Goal: Task Accomplishment & Management: Manage account settings

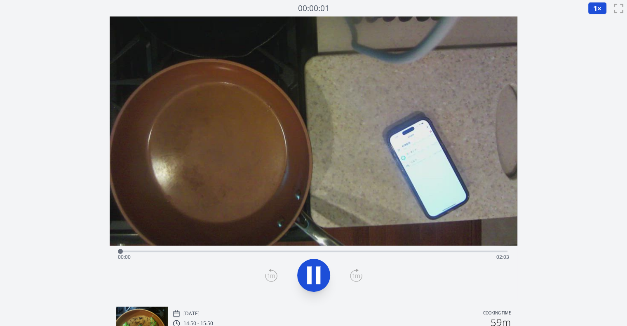
click at [345, 251] on div "Time elapsed: 00:00 Time remaining: 02:03" at bounding box center [313, 257] width 391 height 13
drag, startPoint x: 345, startPoint y: 251, endPoint x: 457, endPoint y: 265, distance: 112.2
click at [457, 265] on div "Time elapsed: 01:39 Time remaining: 00:23" at bounding box center [314, 273] width 408 height 54
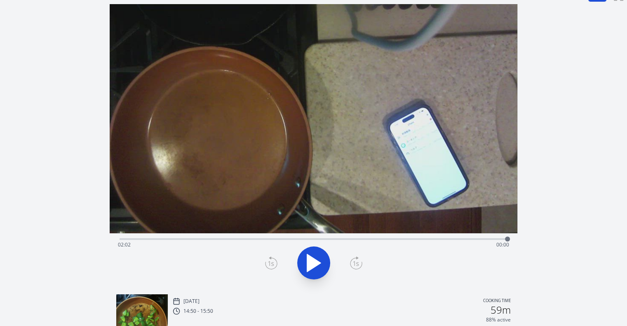
scroll to position [12, 0]
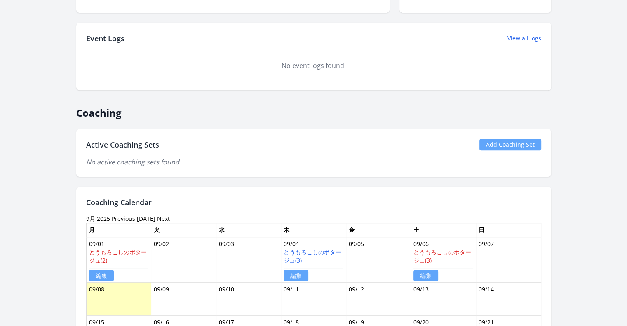
scroll to position [460, 0]
click at [513, 141] on link "Add Coaching Set" at bounding box center [510, 146] width 62 height 12
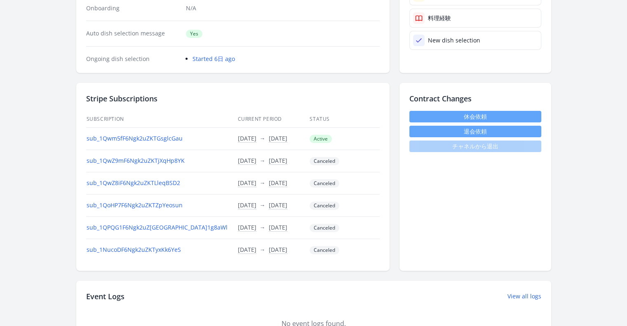
scroll to position [143, 0]
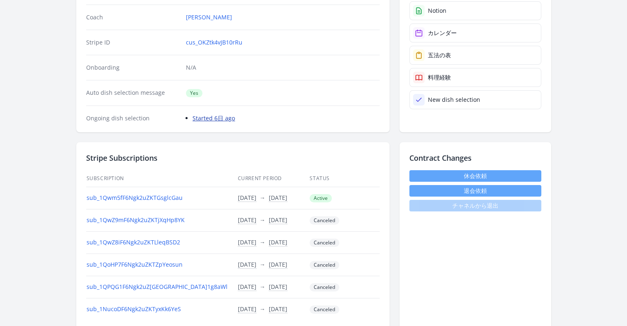
click at [221, 120] on link "Started 6日 ago" at bounding box center [214, 118] width 42 height 8
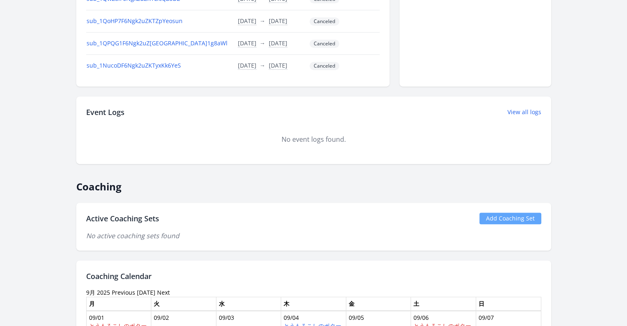
scroll to position [388, 0]
click at [526, 216] on link "Add Coaching Set" at bounding box center [510, 218] width 62 height 12
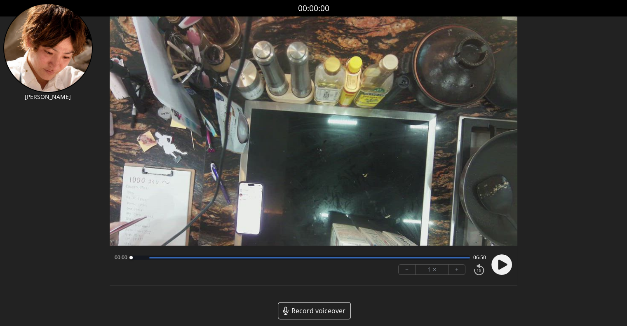
click at [503, 266] on icon at bounding box center [502, 265] width 9 height 10
